Goal: Task Accomplishment & Management: Manage account settings

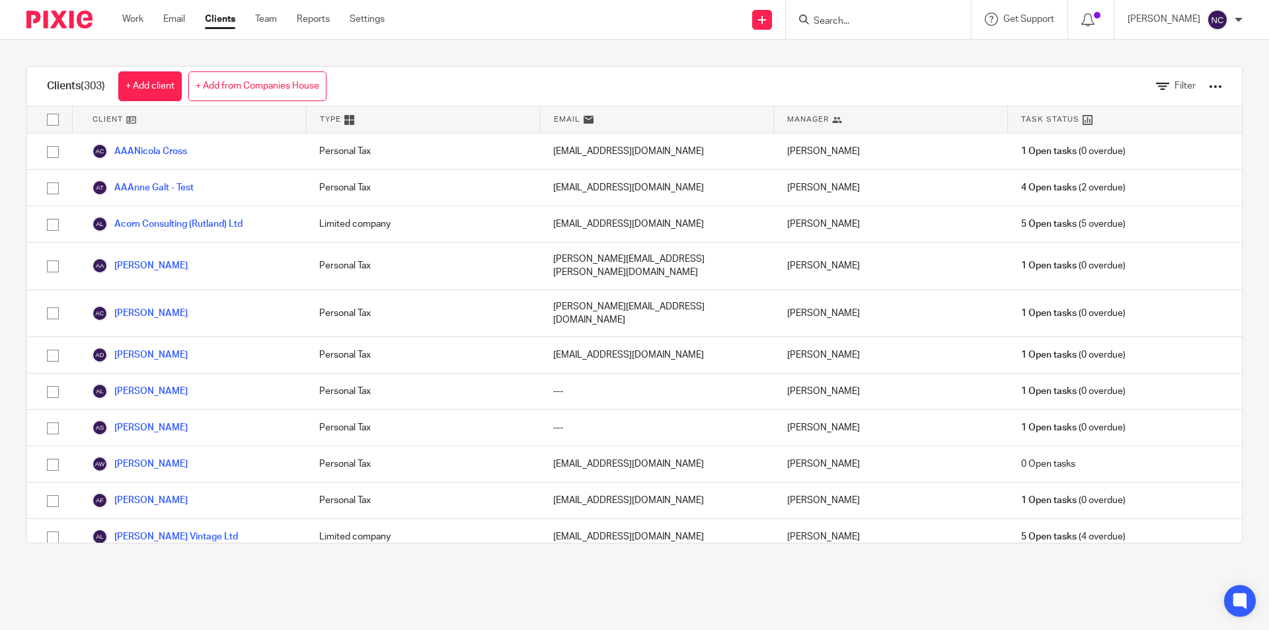
click at [1239, 17] on div at bounding box center [1239, 20] width 8 height 8
click at [1176, 54] on span "My profile" at bounding box center [1187, 52] width 41 height 9
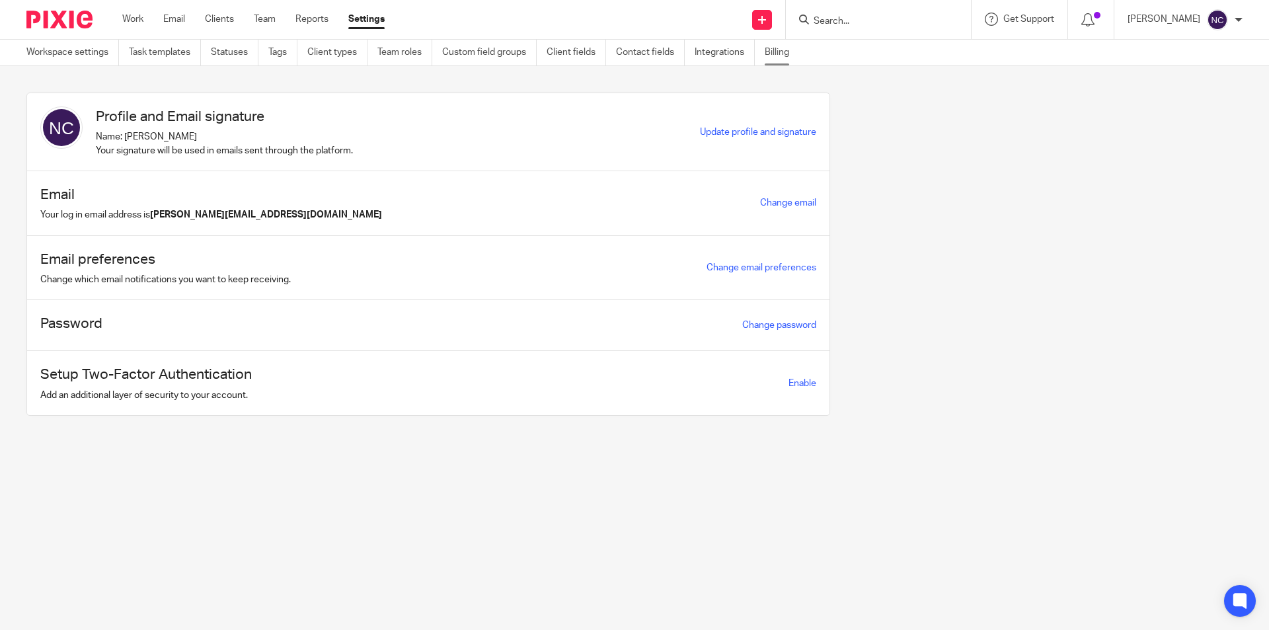
click at [778, 53] on link "Billing" at bounding box center [782, 53] width 34 height 26
